Goal: Information Seeking & Learning: Check status

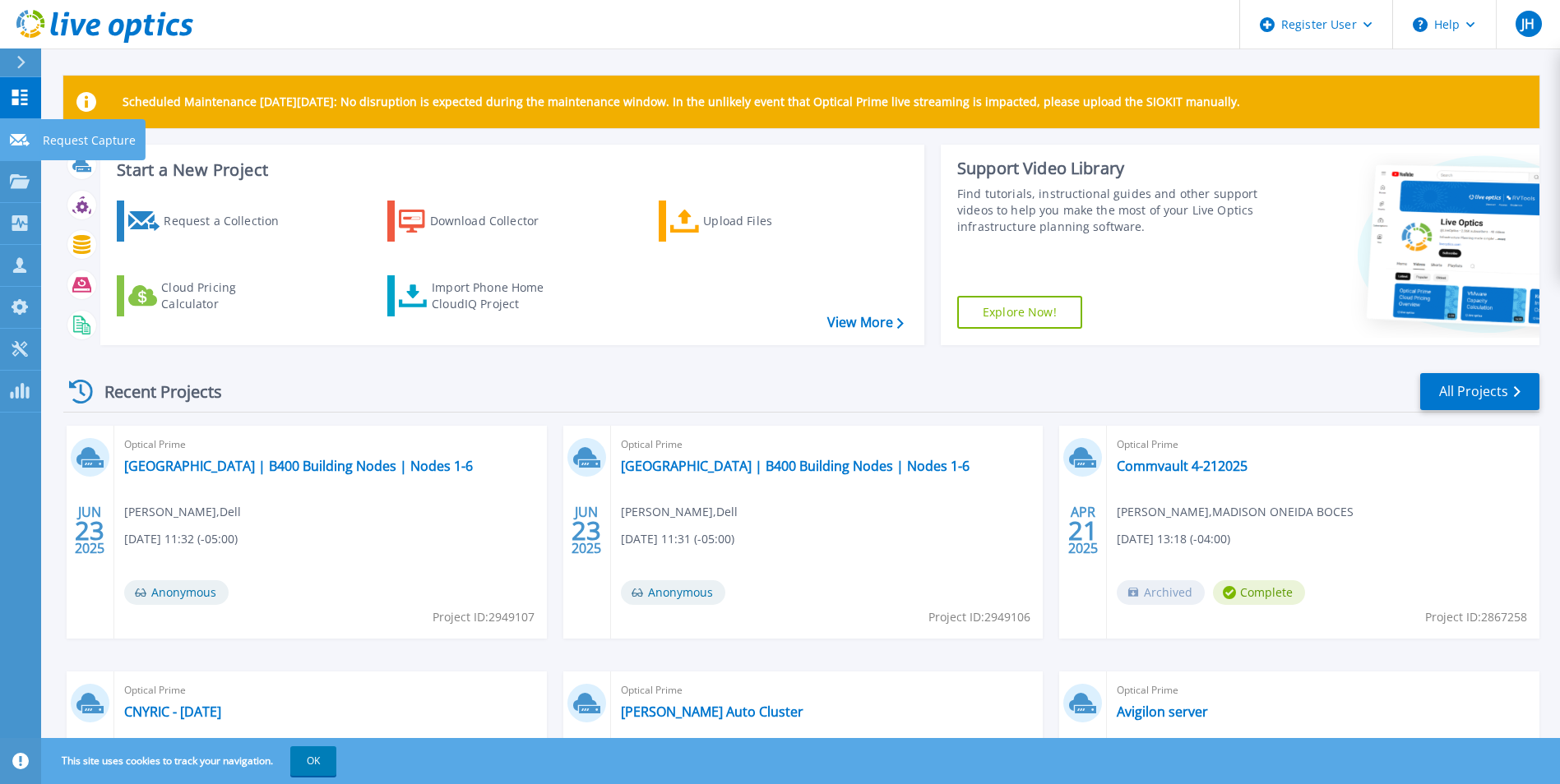
click at [19, 149] on link "Request Capture Request Capture" at bounding box center [20, 141] width 41 height 42
click at [22, 190] on link "Projects Projects" at bounding box center [20, 182] width 41 height 42
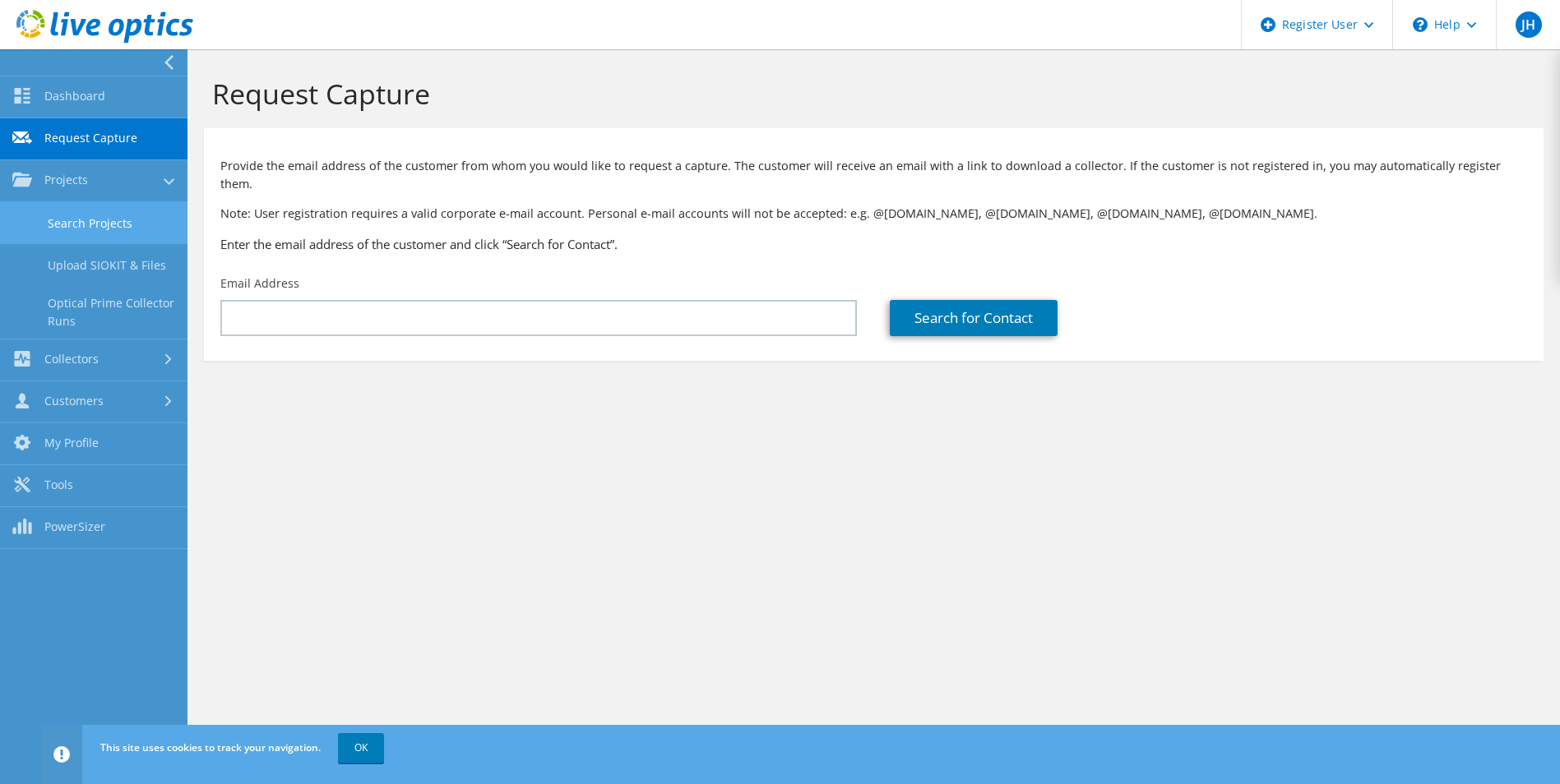
click at [85, 214] on link "Search Projects" at bounding box center [93, 223] width 188 height 42
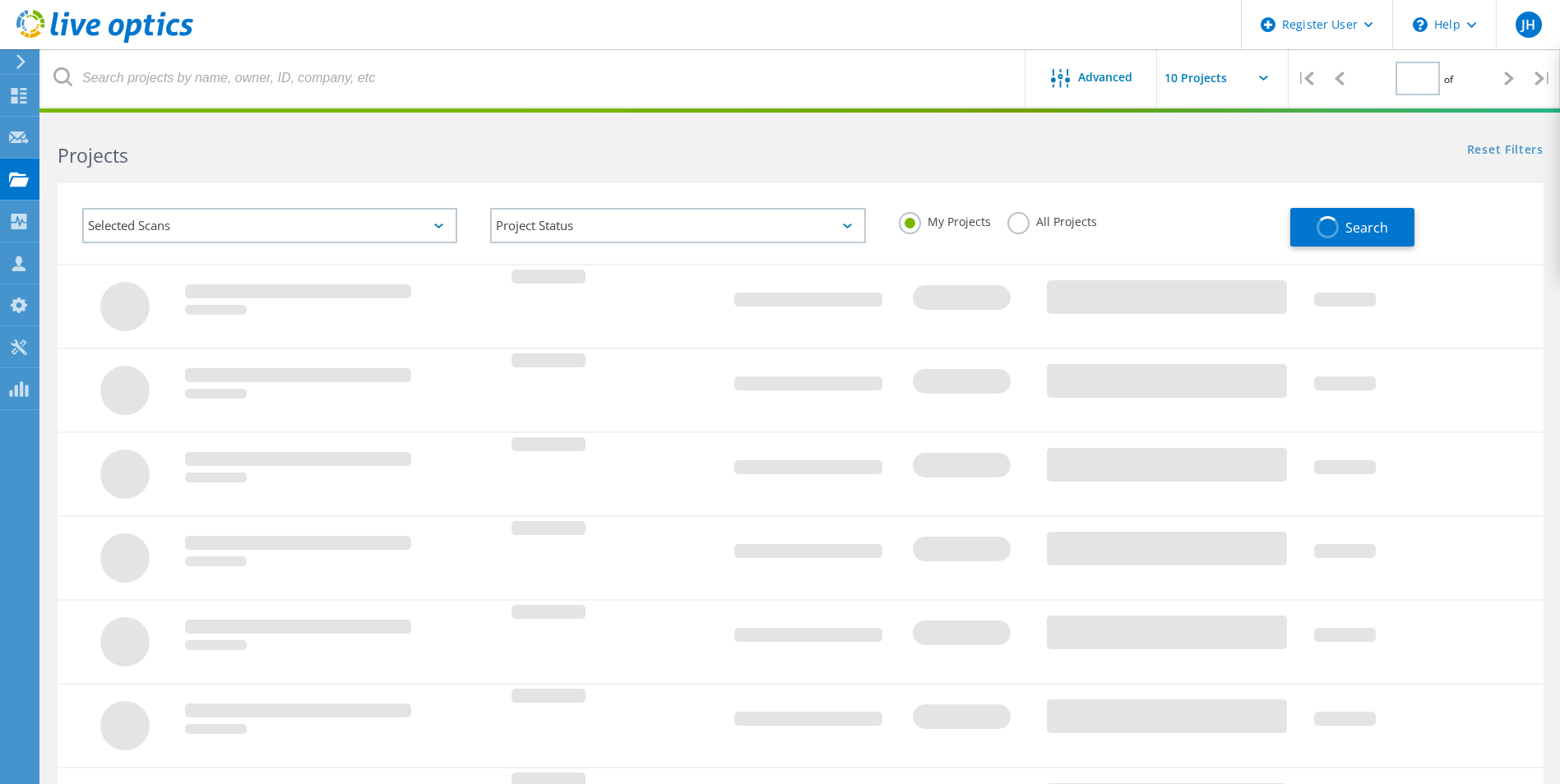
type input "1"
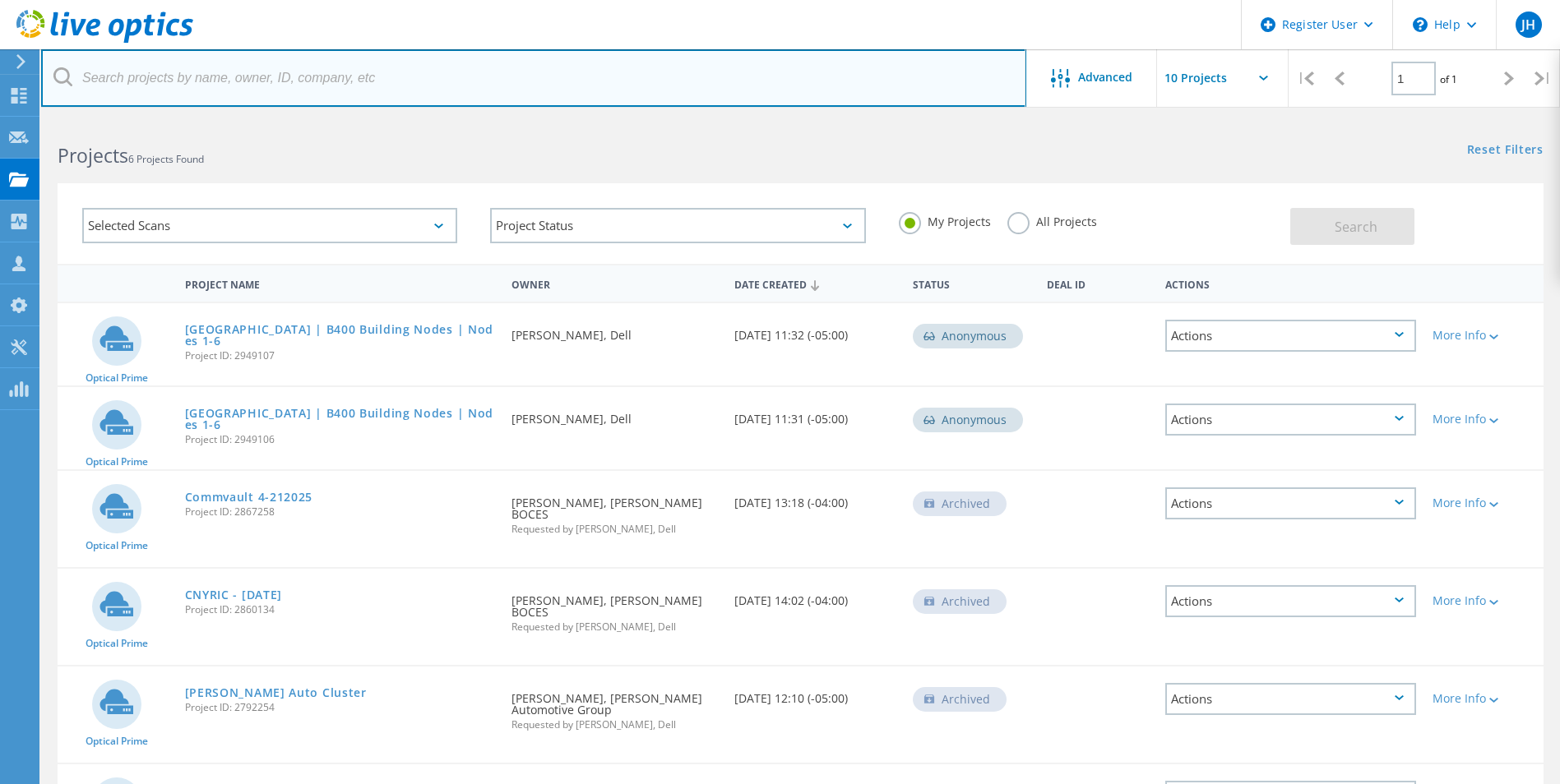
click at [243, 80] on input "text" at bounding box center [533, 78] width 985 height 57
paste input "mdaviau@oneidahealthcare.org"
type input "mdaviau@oneidahealthcare.org"
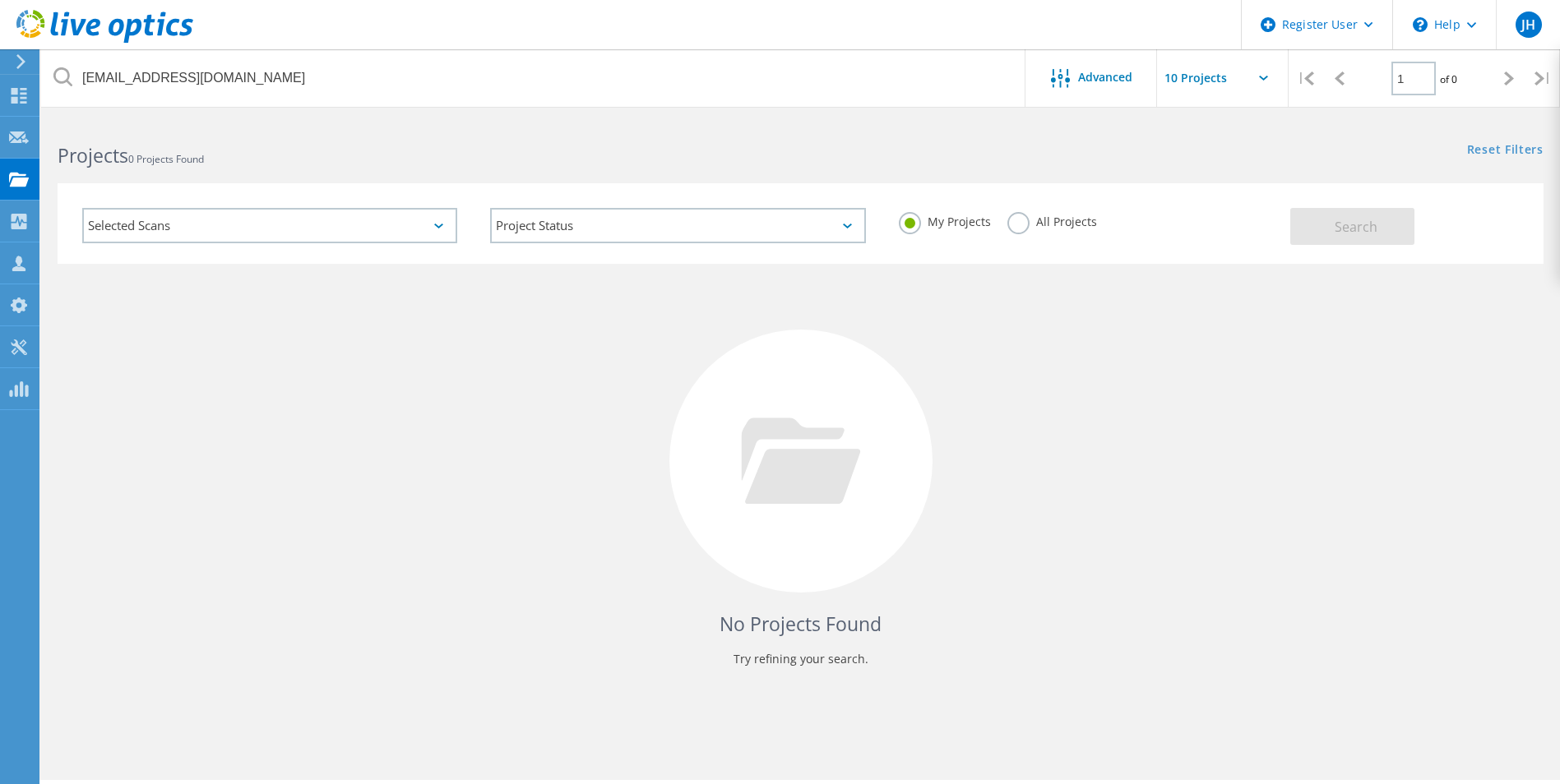
click at [1018, 220] on label "All Projects" at bounding box center [1052, 220] width 89 height 16
click at [0, 0] on input "All Projects" at bounding box center [0, 0] width 0 height 0
click at [1391, 226] on button "Search" at bounding box center [1352, 227] width 124 height 37
